Goal: Transaction & Acquisition: Purchase product/service

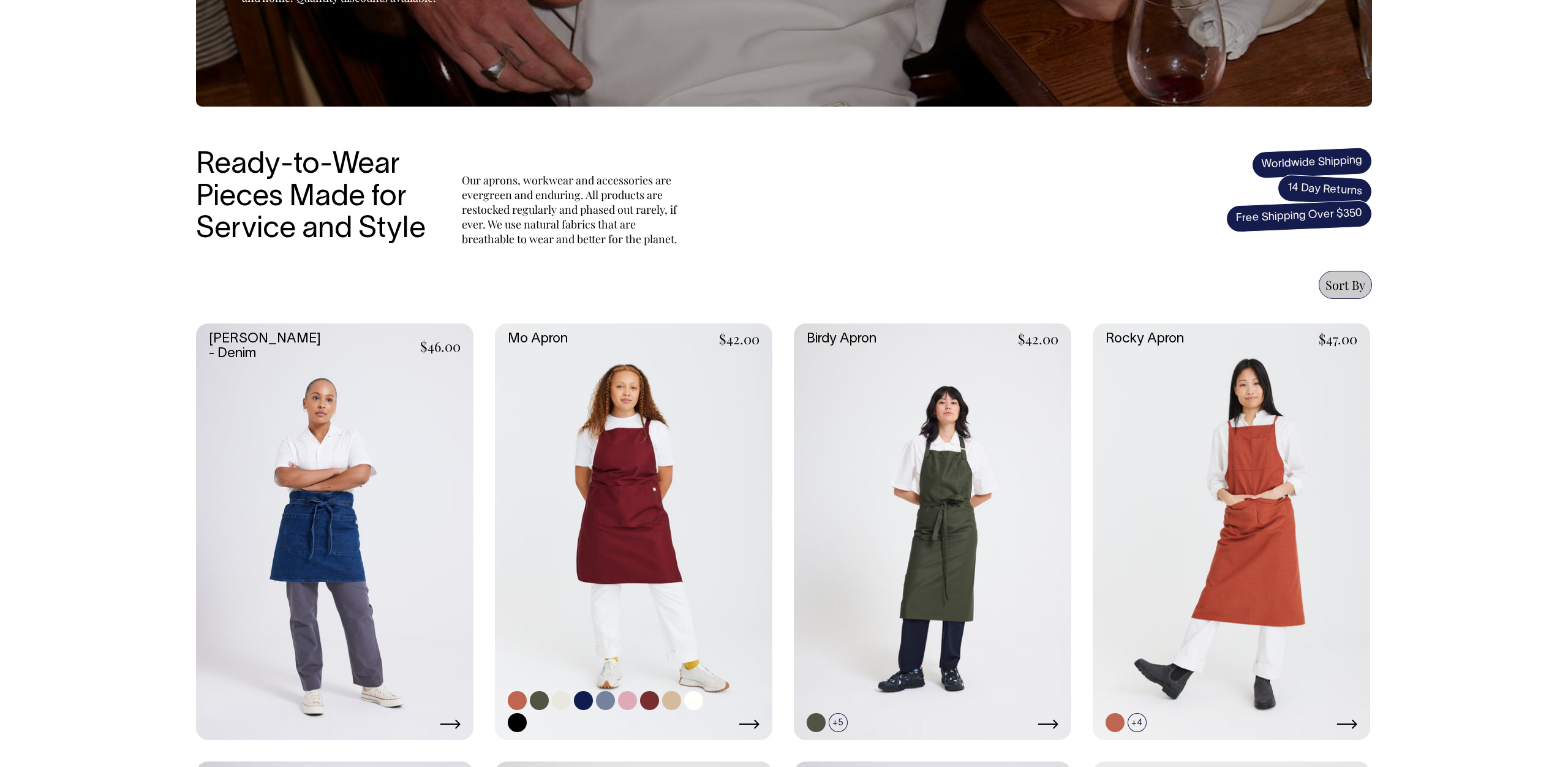
click at [667, 612] on link at bounding box center [634, 532] width 278 height 416
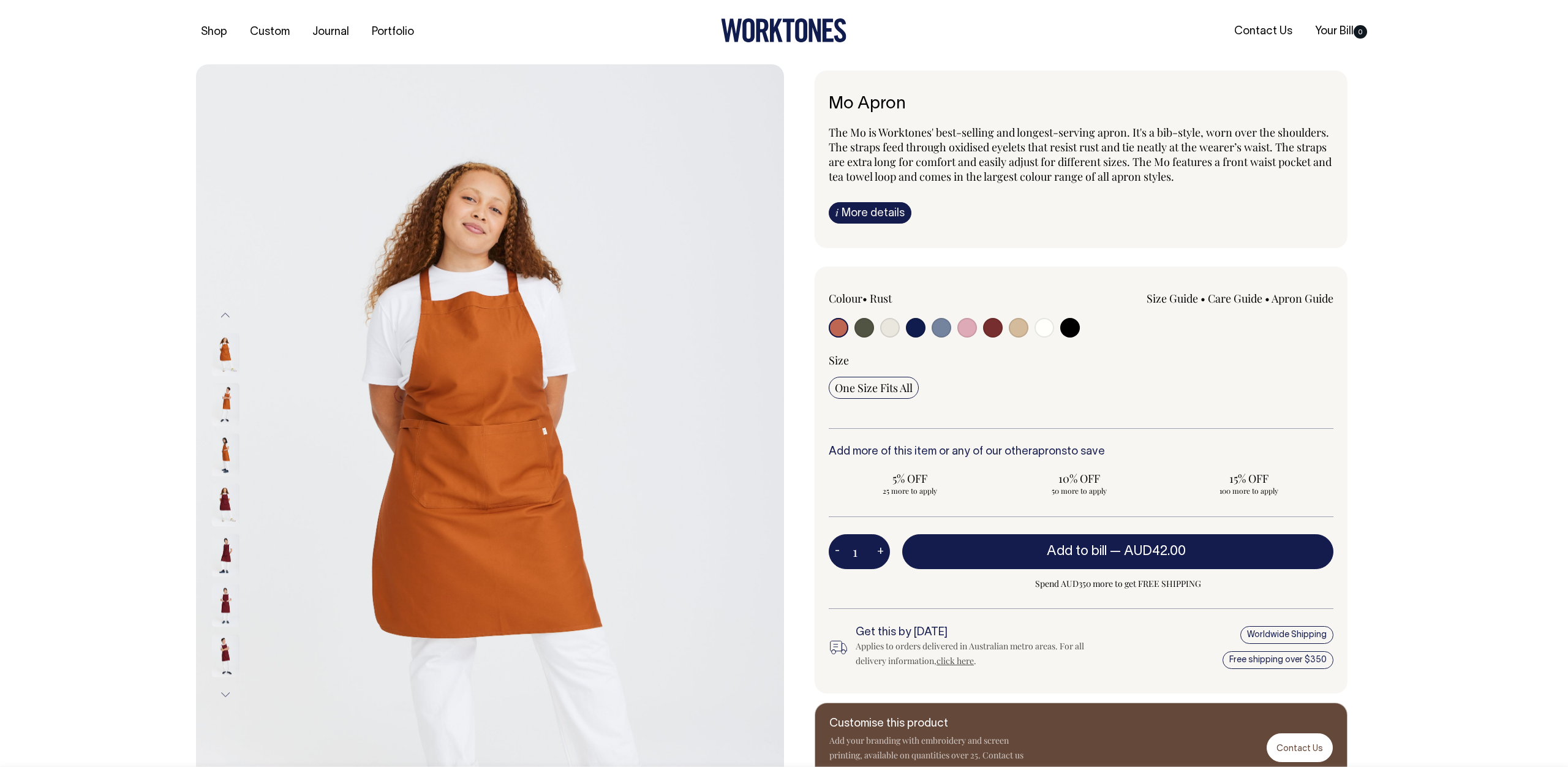
click at [987, 328] on input "radio" at bounding box center [993, 328] width 20 height 20
radio input "true"
select select "Burgundy"
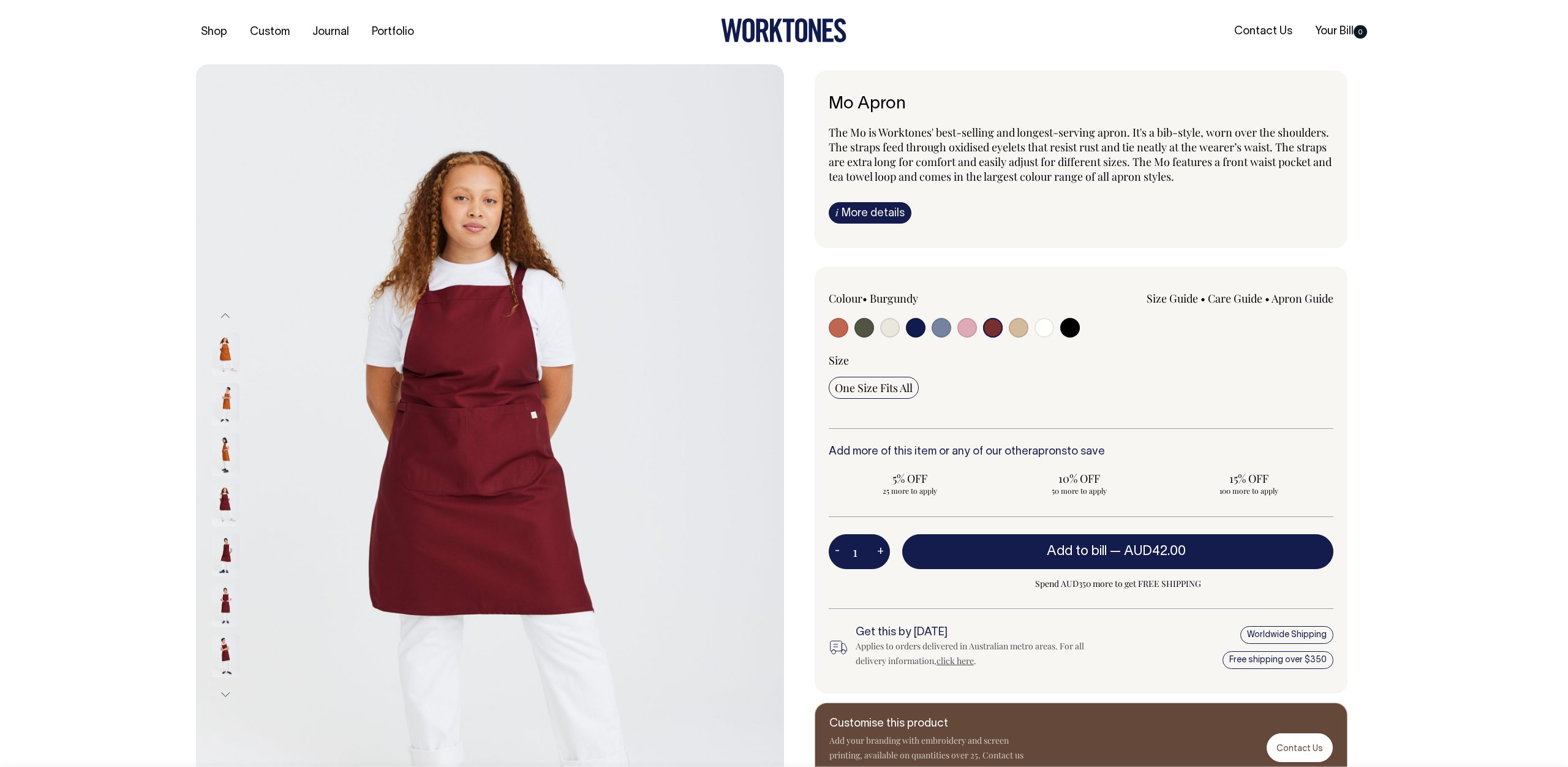
click at [996, 329] on input "radio" at bounding box center [993, 328] width 20 height 20
click at [227, 500] on img at bounding box center [226, 505] width 27 height 43
